Goal: Task Accomplishment & Management: Use online tool/utility

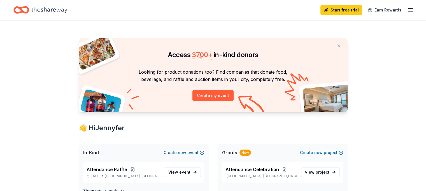
click at [190, 152] on button "Create new event" at bounding box center [184, 152] width 41 height 7
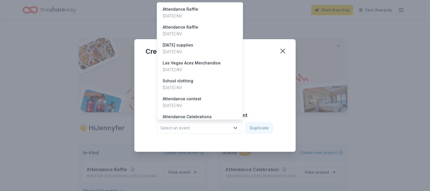
click at [221, 126] on span "Select an event" at bounding box center [196, 128] width 70 height 7
click at [206, 12] on div "Attendance Raffle [DATE] · NV" at bounding box center [200, 13] width 84 height 18
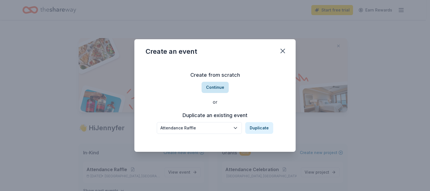
click at [216, 89] on button "Continue" at bounding box center [215, 87] width 27 height 11
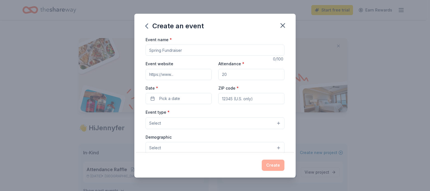
click at [178, 53] on input "Event name *" at bounding box center [215, 50] width 139 height 11
drag, startPoint x: 187, startPoint y: 50, endPoint x: 83, endPoint y: 36, distance: 105.3
click at [83, 36] on div "Create an event Event name * 0 /100 Event website Attendance * Date * Pick a da…" at bounding box center [215, 95] width 430 height 191
click at [168, 53] on input "Event name *" at bounding box center [215, 50] width 139 height 11
click at [281, 26] on icon "button" at bounding box center [283, 26] width 8 height 8
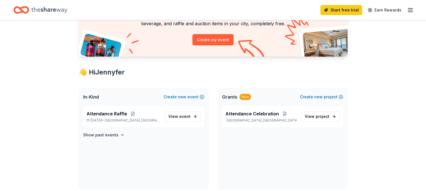
scroll to position [56, 0]
click at [182, 117] on span "event" at bounding box center [184, 116] width 11 height 5
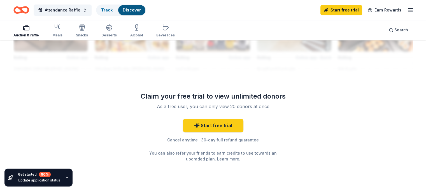
scroll to position [569, 0]
